Goal: Information Seeking & Learning: Find specific fact

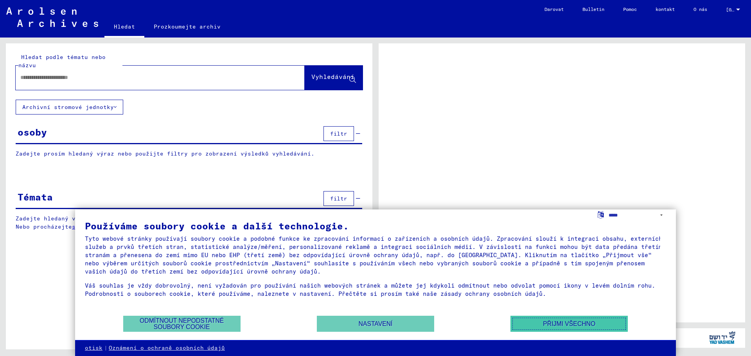
click at [558, 324] on font "Přijmi všechno" at bounding box center [569, 324] width 52 height 7
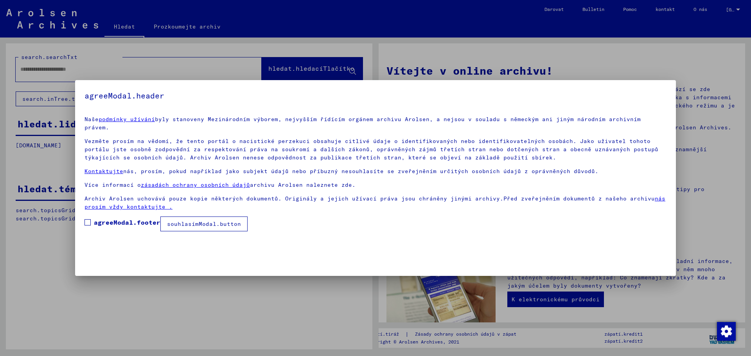
click at [86, 219] on span at bounding box center [88, 222] width 6 height 6
click at [185, 221] on font "souhlasímModal.button" at bounding box center [204, 224] width 74 height 7
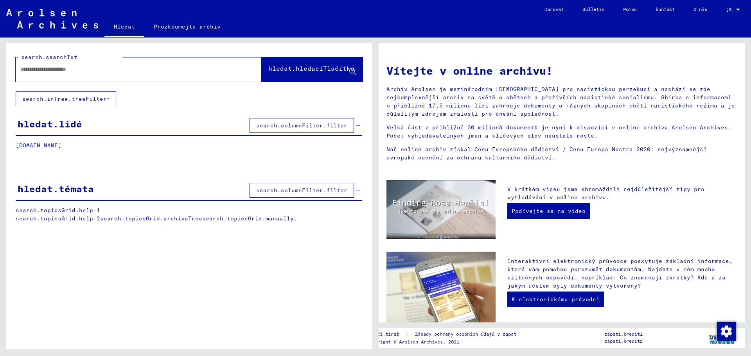
click at [32, 69] on input "text" at bounding box center [129, 69] width 218 height 8
type input "**********"
click at [272, 69] on font "hledat.hledacíTlačítko" at bounding box center [311, 69] width 86 height 8
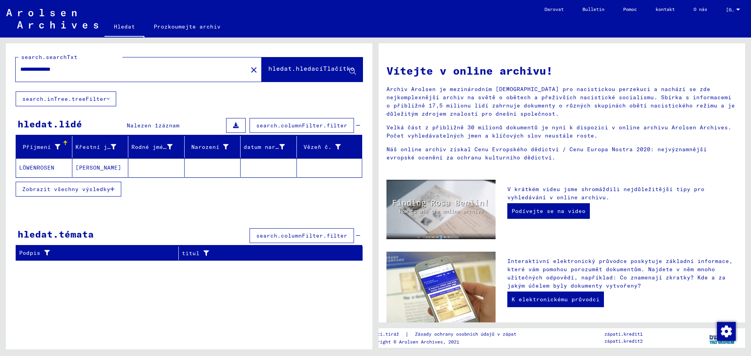
click at [38, 166] on font "LÖWENROSEN" at bounding box center [36, 167] width 35 height 7
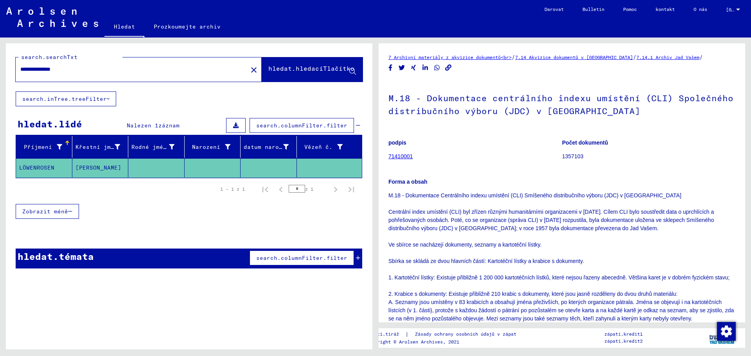
scroll to position [39, 0]
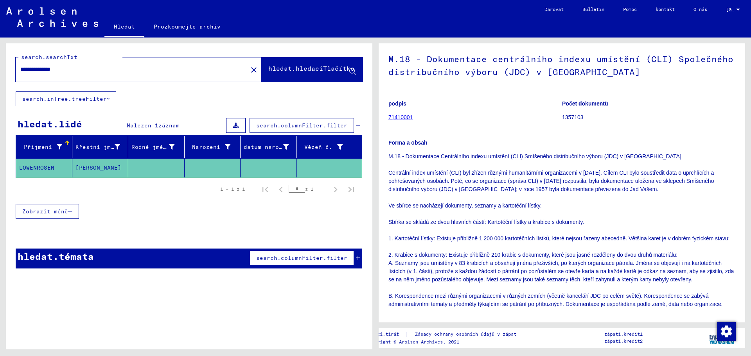
click at [403, 117] on font "71410001" at bounding box center [400, 117] width 24 height 6
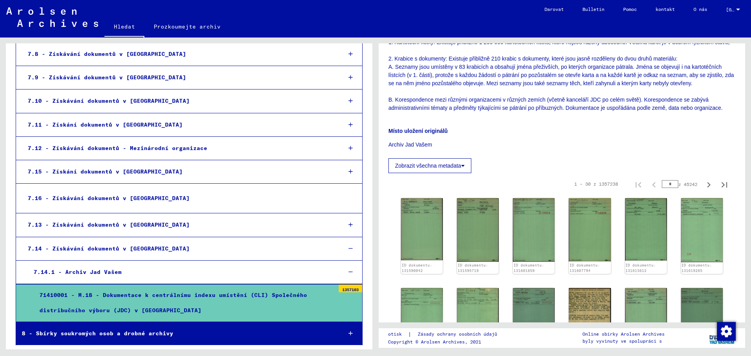
scroll to position [274, 0]
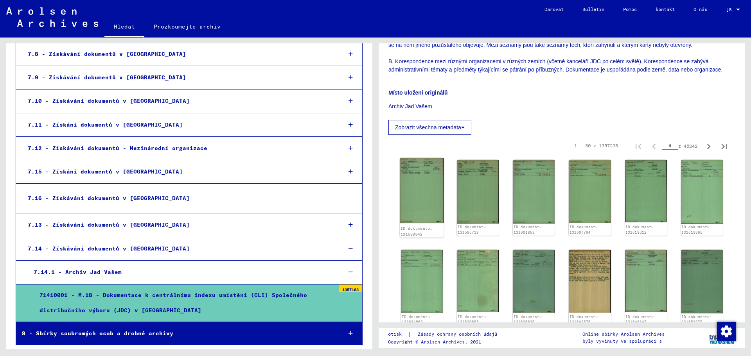
click at [422, 190] on img at bounding box center [422, 190] width 44 height 65
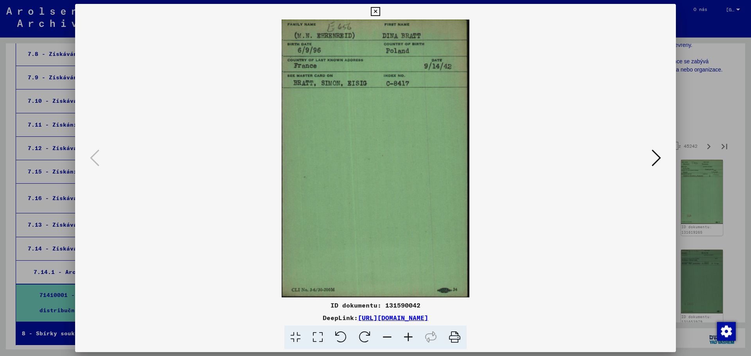
click at [655, 163] on icon at bounding box center [656, 158] width 9 height 19
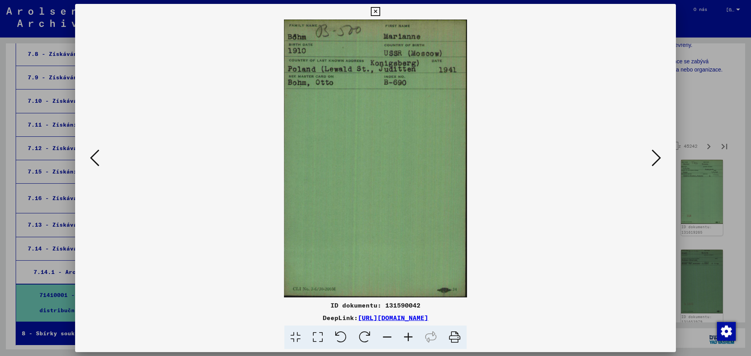
click at [655, 163] on icon at bounding box center [656, 158] width 9 height 19
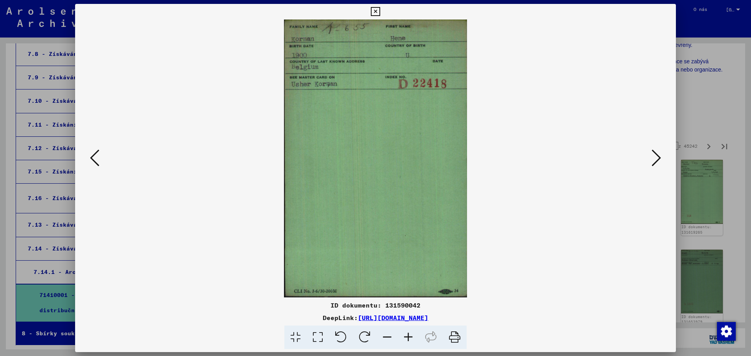
click at [703, 127] on div at bounding box center [375, 178] width 751 height 356
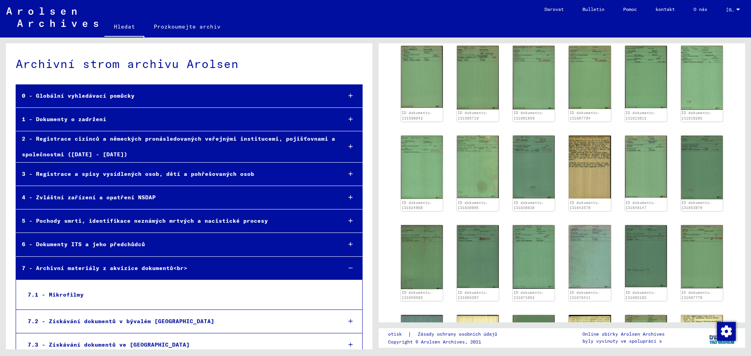
scroll to position [391, 0]
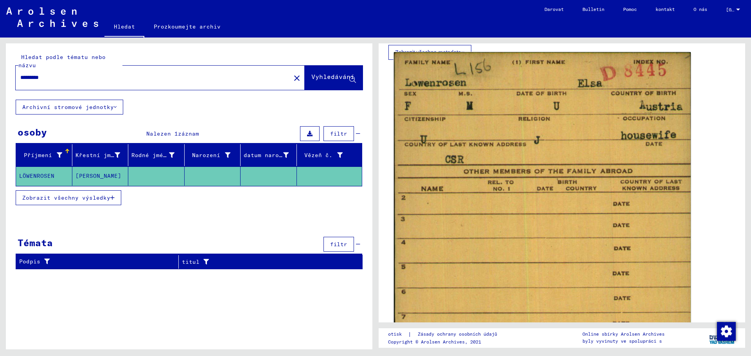
scroll to position [234, 0]
